Goal: Information Seeking & Learning: Learn about a topic

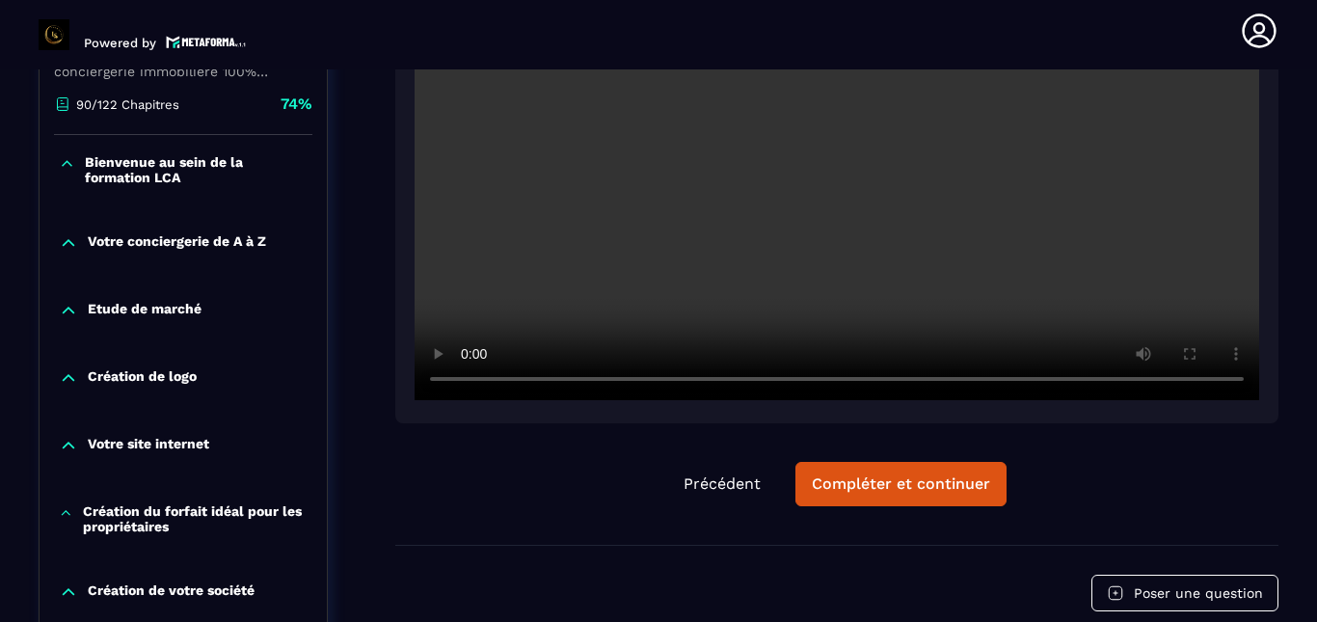
scroll to position [490, 0]
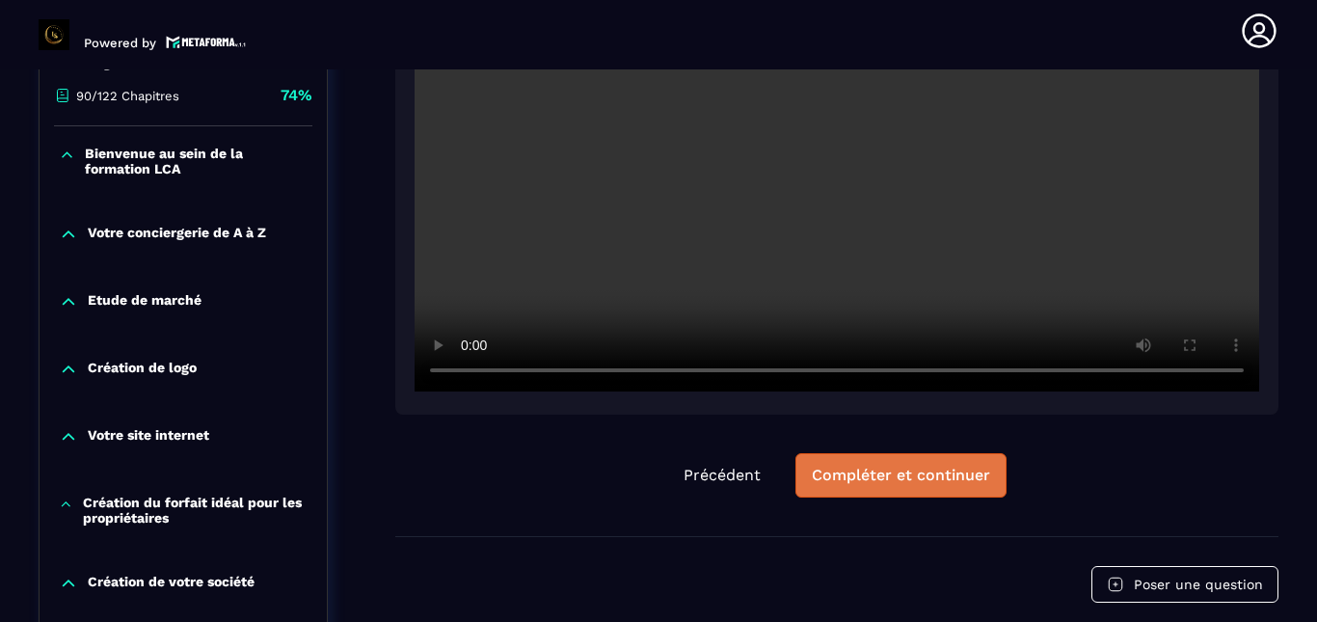
click at [924, 486] on button "Compléter et continuer" at bounding box center [900, 475] width 211 height 44
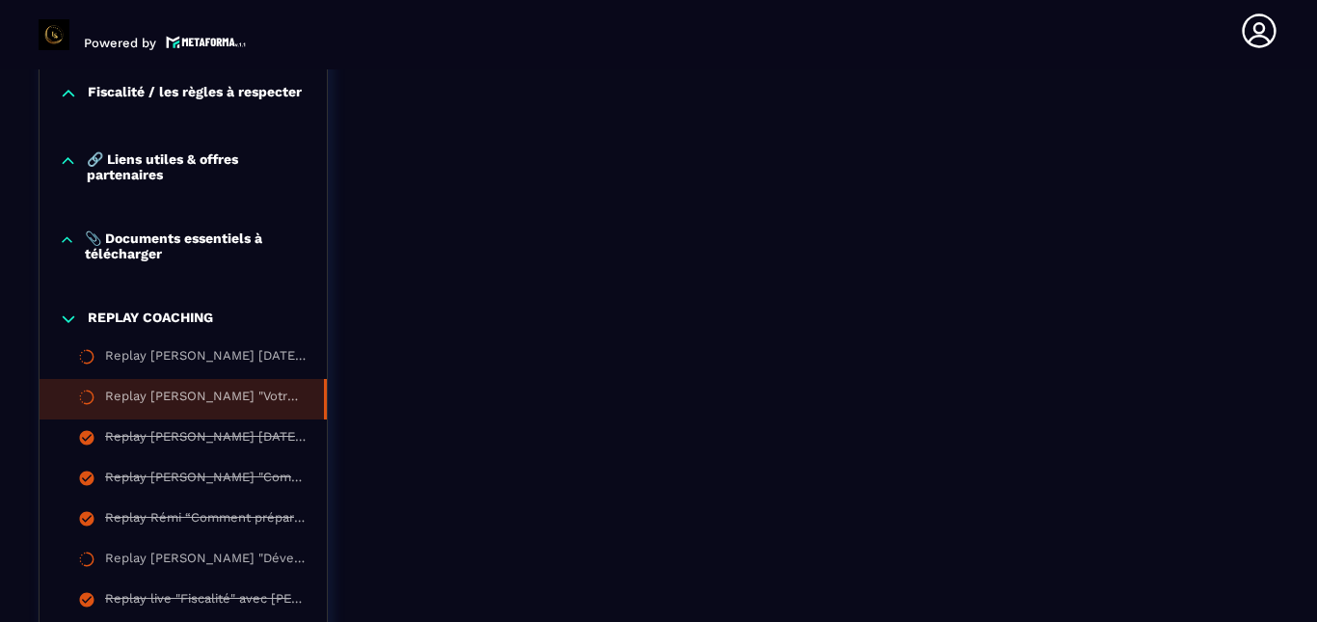
scroll to position [2225, 0]
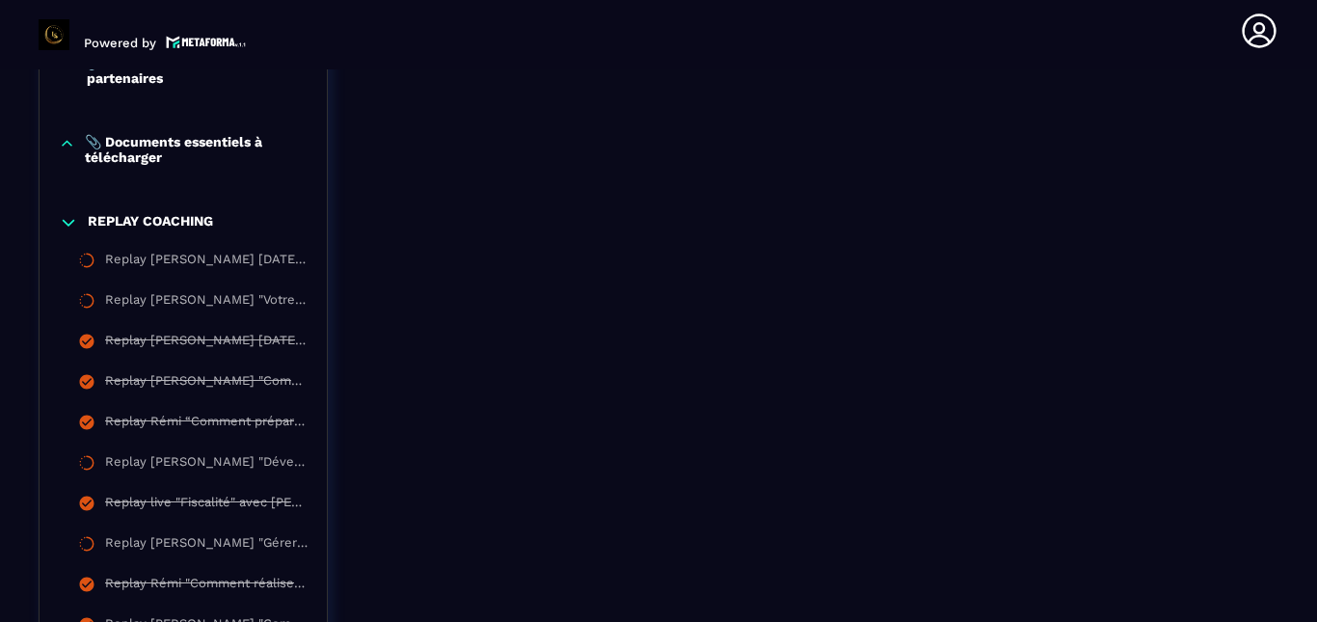
click at [145, 230] on p "REPLAY COACHING" at bounding box center [150, 222] width 125 height 19
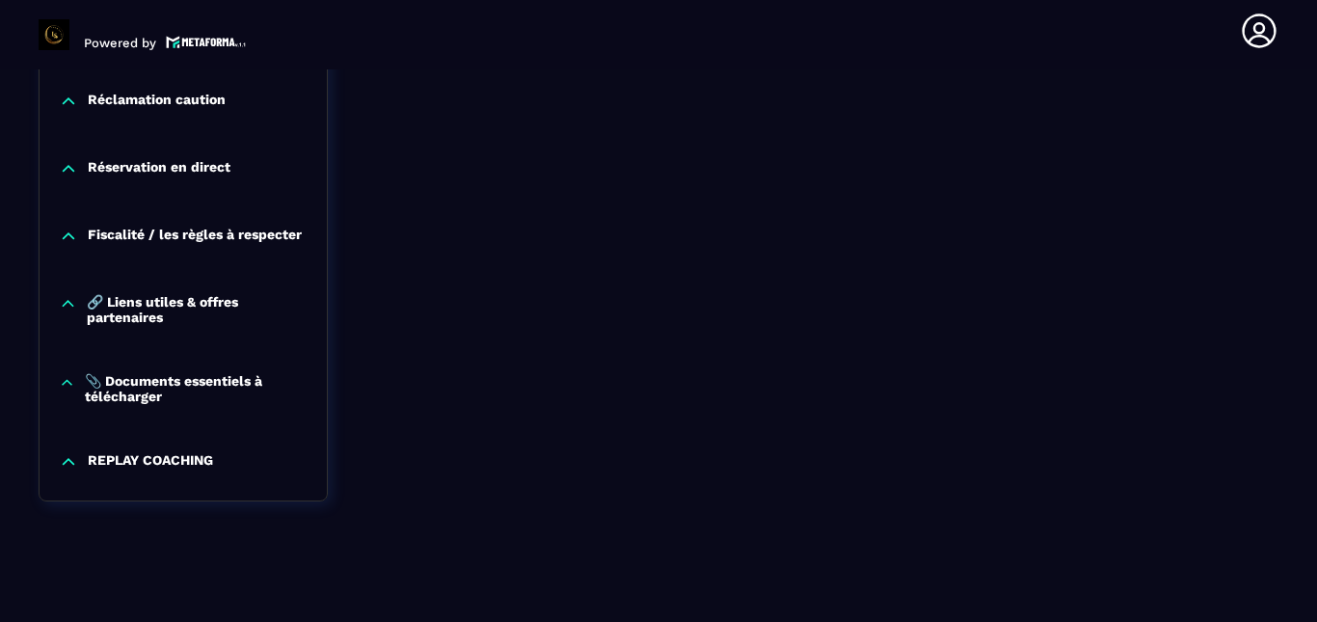
click at [153, 462] on p "REPLAY COACHING" at bounding box center [150, 461] width 125 height 19
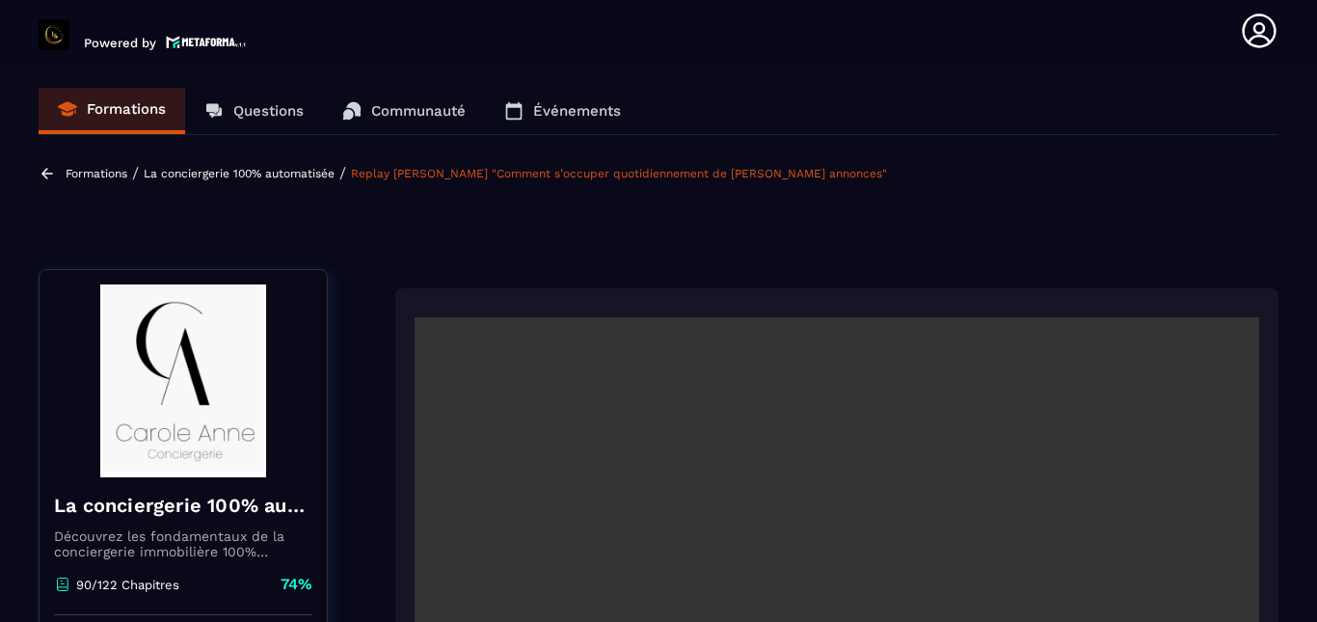
scroll to position [0, 0]
click at [300, 178] on p "La conciergerie 100% automatisée" at bounding box center [239, 174] width 191 height 13
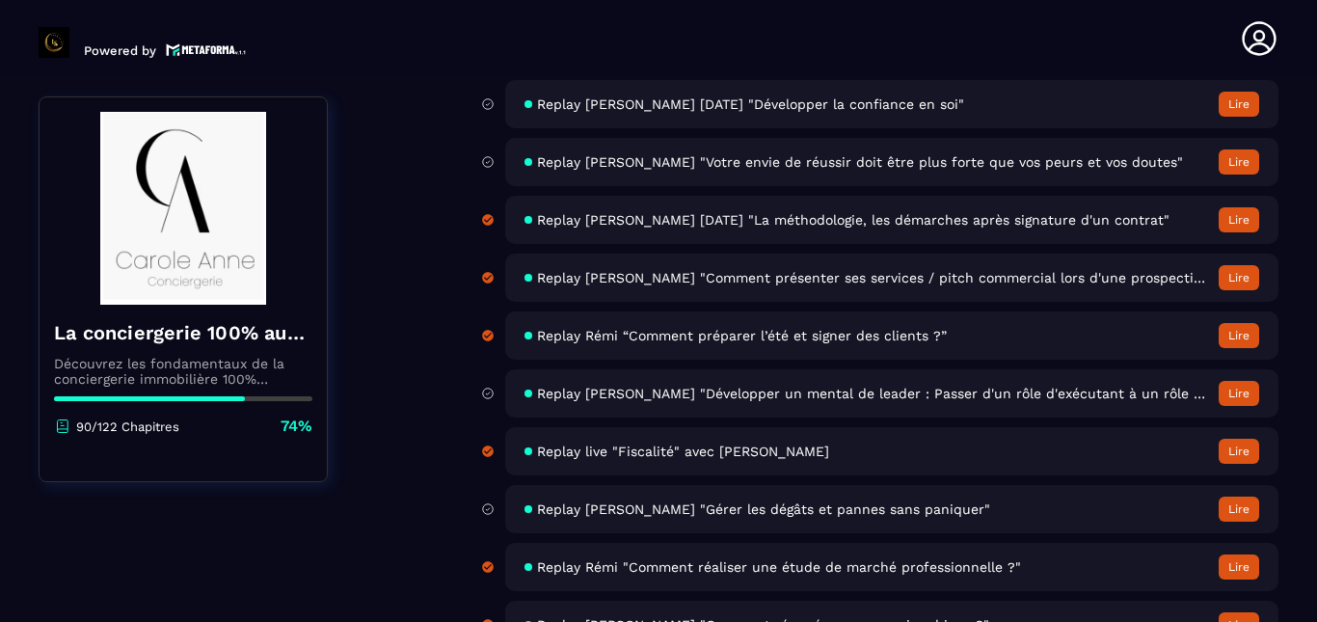
scroll to position [5786, 0]
